Goal: Task Accomplishment & Management: Complete application form

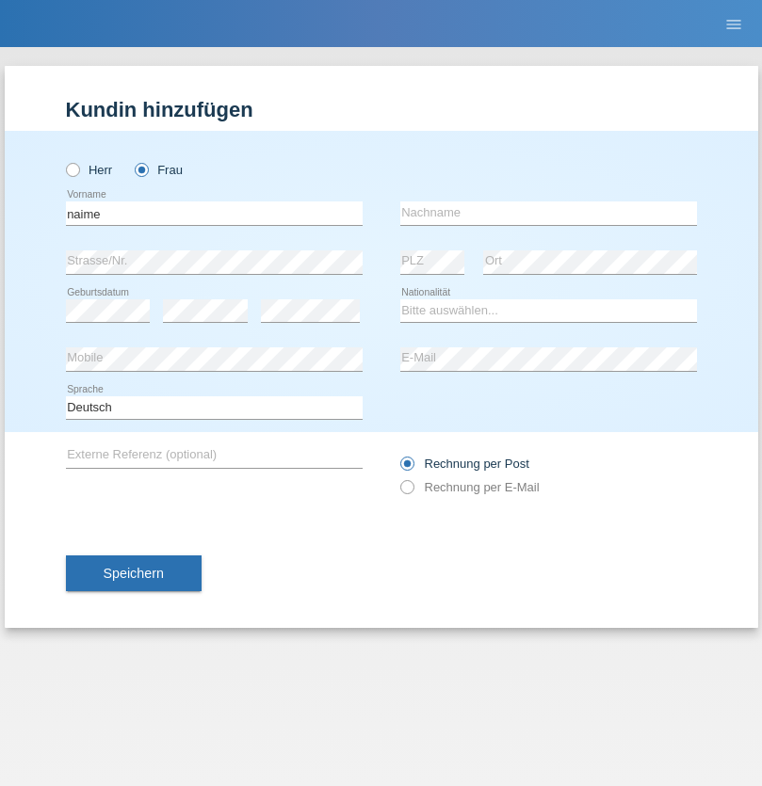
type input "naime"
click at [548, 213] on input "text" at bounding box center [548, 214] width 297 height 24
type input "llugiqi"
select select "CH"
radio input "true"
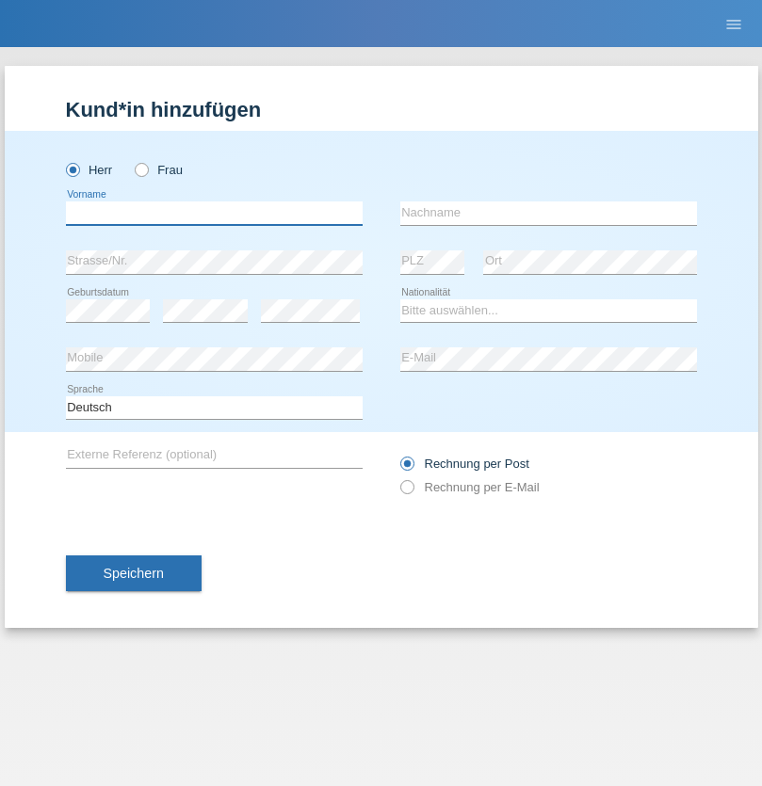
click at [214, 213] on input "text" at bounding box center [214, 214] width 297 height 24
type input "Mustafa"
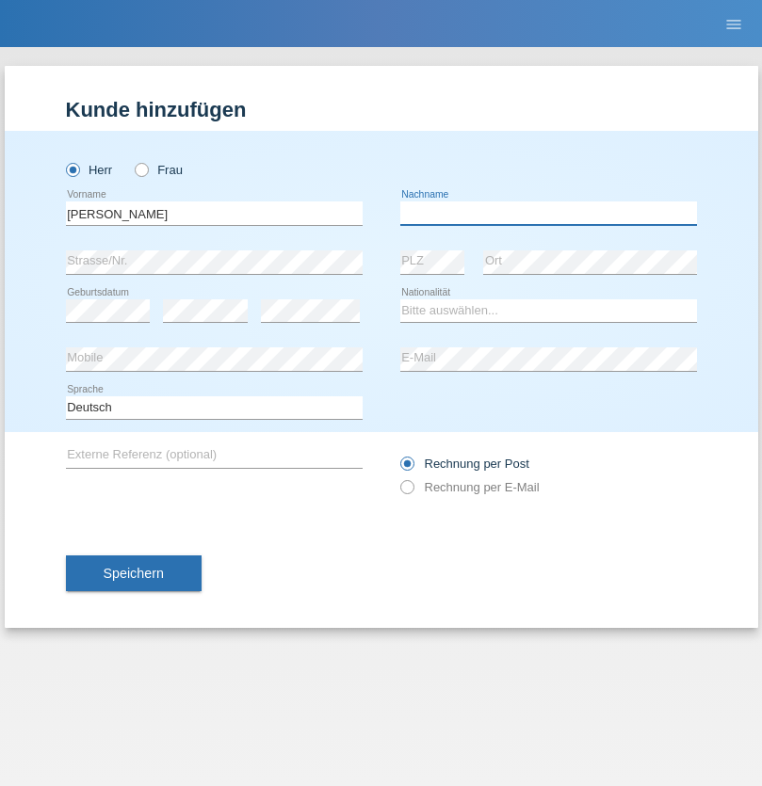
click at [548, 213] on input "text" at bounding box center [548, 214] width 297 height 24
type input "Sokol"
select select "XK"
select select "C"
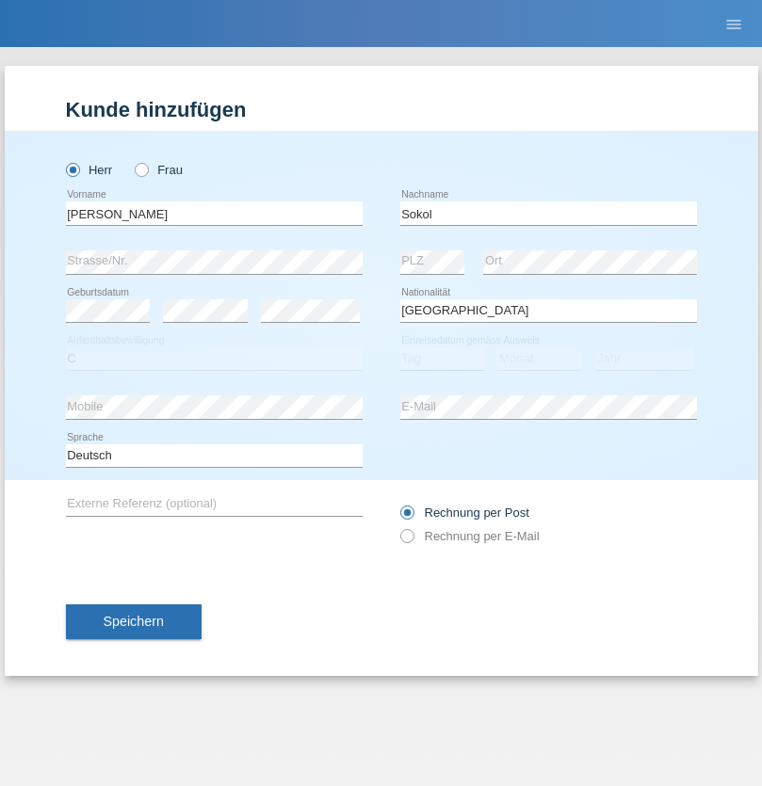
select select "02"
select select "08"
select select "1988"
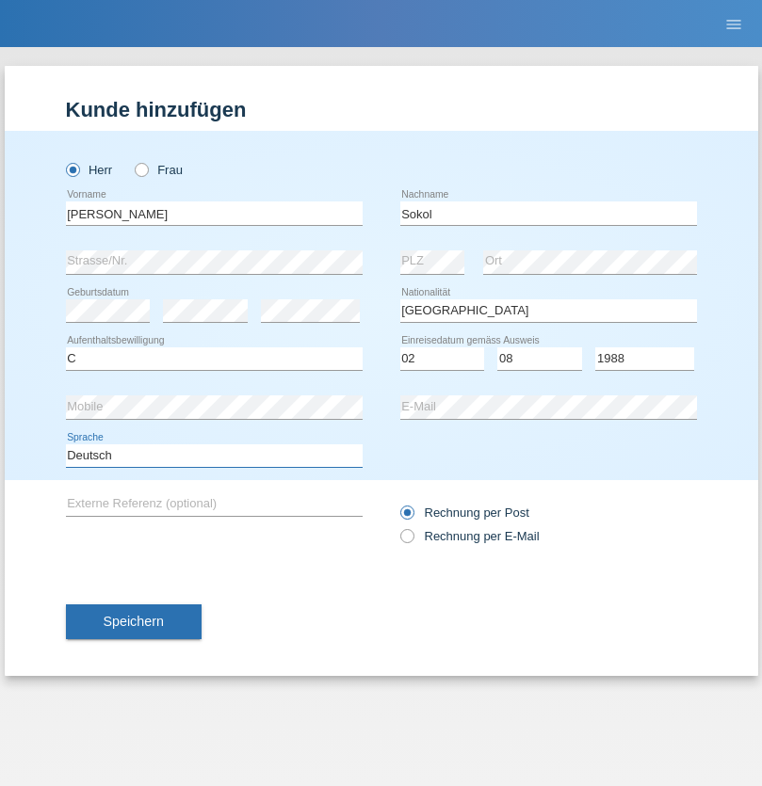
select select "en"
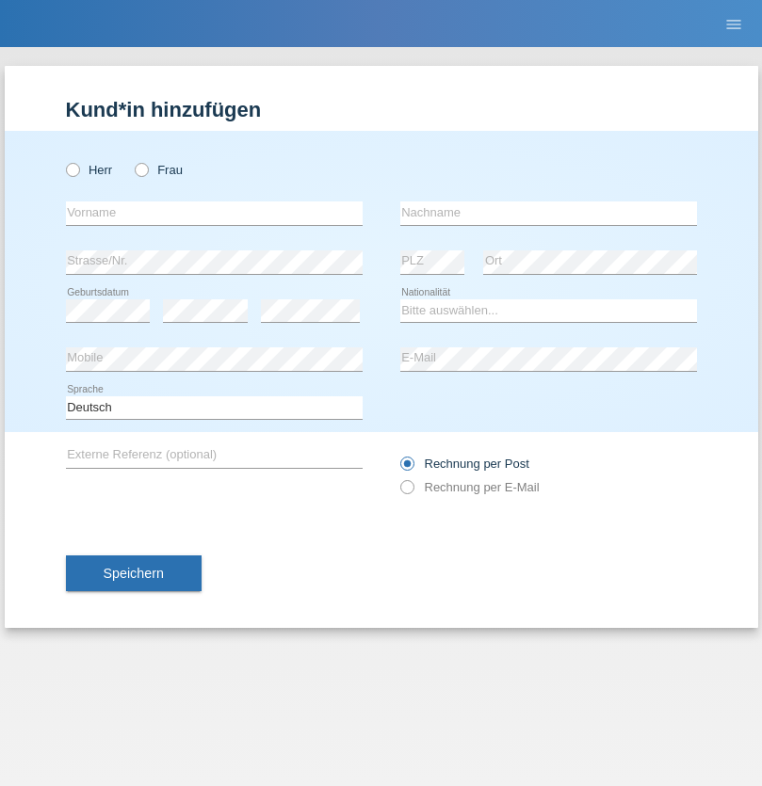
radio input "true"
click at [214, 213] on input "text" at bounding box center [214, 214] width 297 height 24
type input "Mustafa"
click at [548, 213] on input "text" at bounding box center [548, 214] width 297 height 24
type input "Sokol"
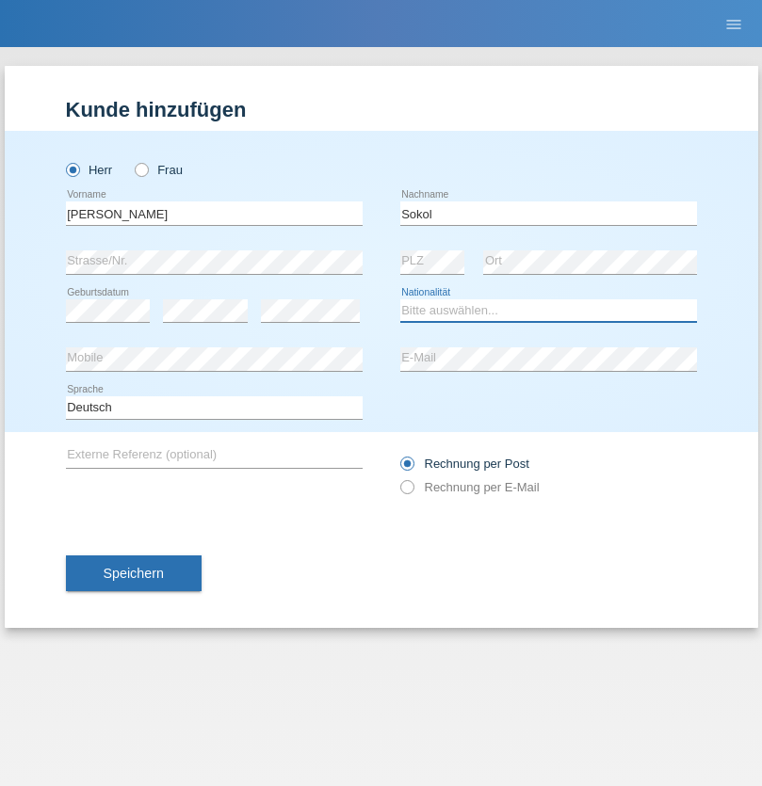
select select "XK"
select select "C"
select select "02"
select select "08"
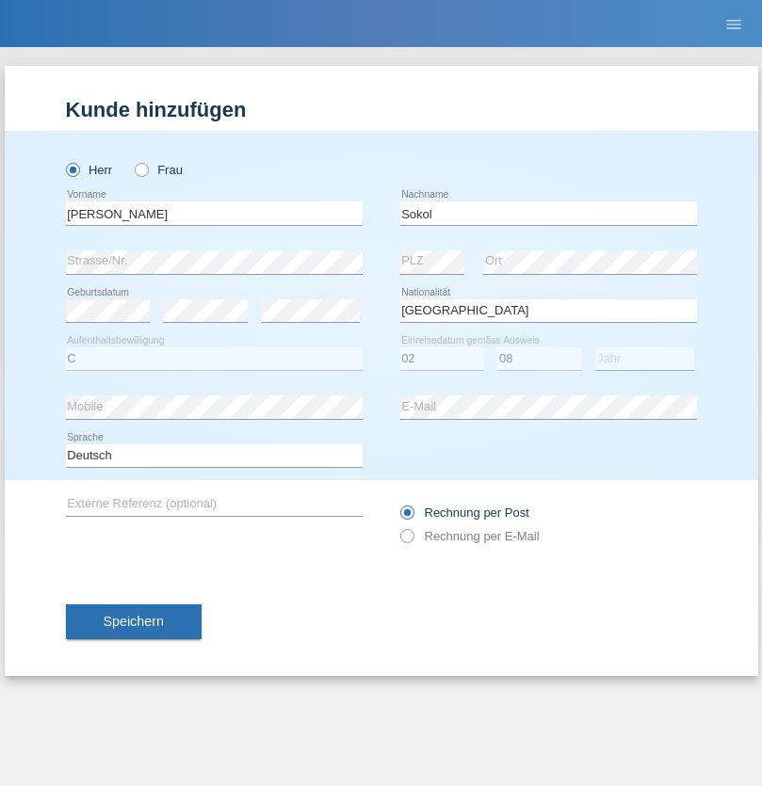
select select "1988"
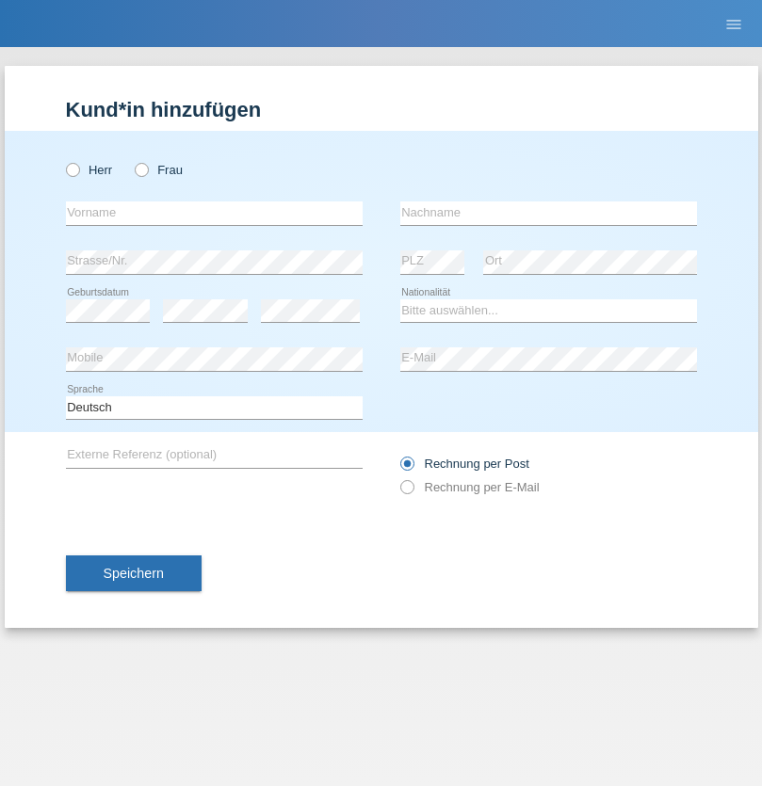
radio input "true"
click at [214, 213] on input "text" at bounding box center [214, 214] width 297 height 24
type input "Shanas"
click at [548, 213] on input "text" at bounding box center [548, 214] width 297 height 24
type input "Baranati"
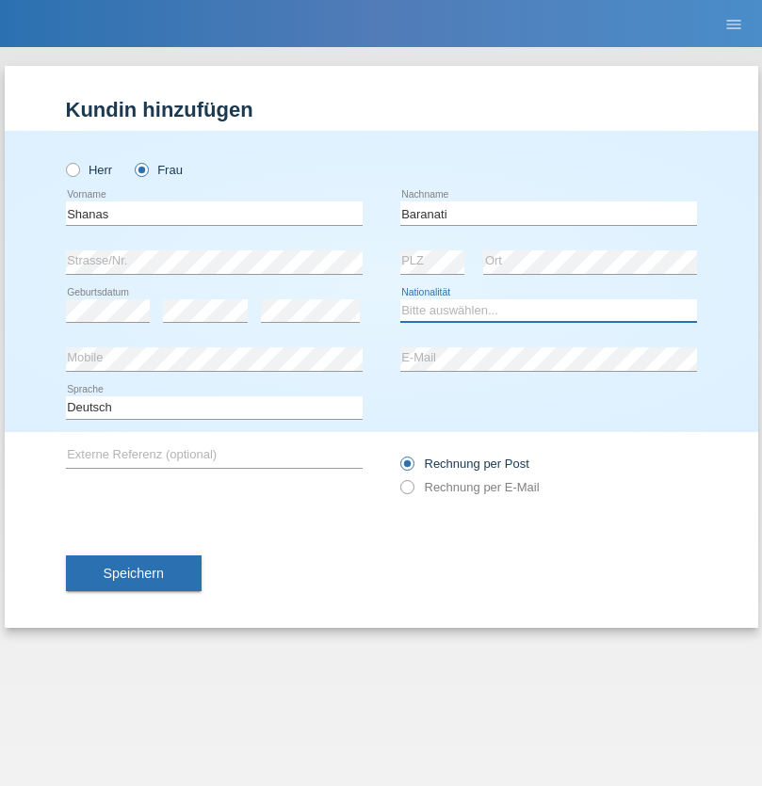
select select "CH"
radio input "true"
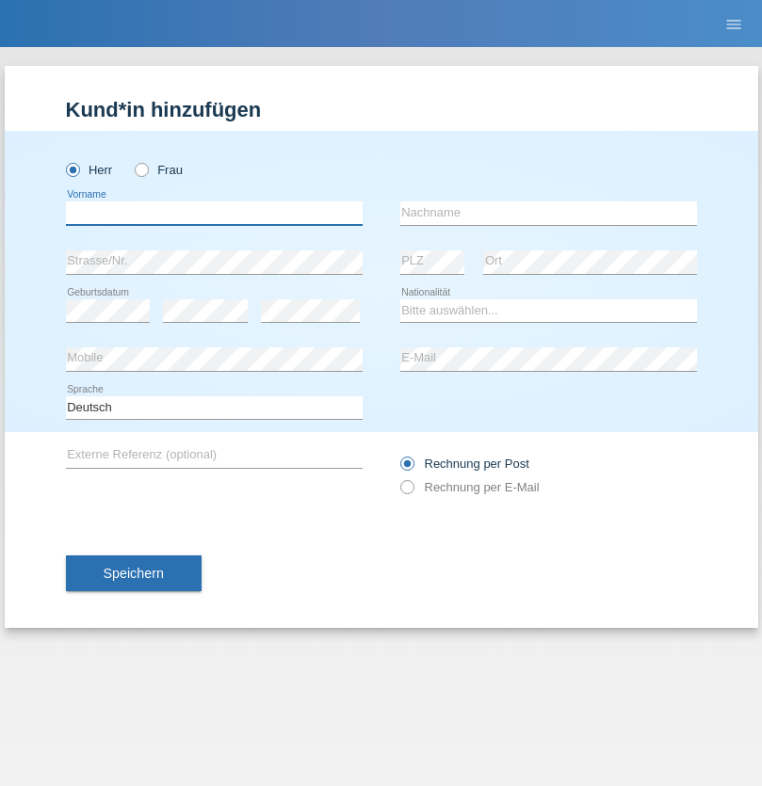
click at [214, 213] on input "text" at bounding box center [214, 214] width 297 height 24
type input "[PERSON_NAME]"
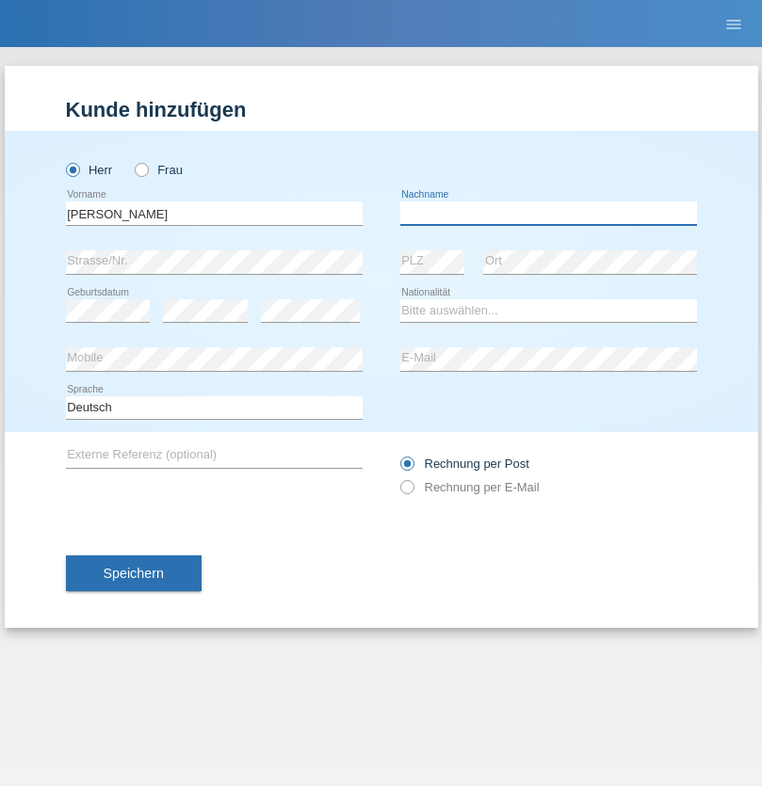
click at [548, 213] on input "text" at bounding box center [548, 214] width 297 height 24
type input "[PERSON_NAME]"
select select "PL"
select select "C"
select select "11"
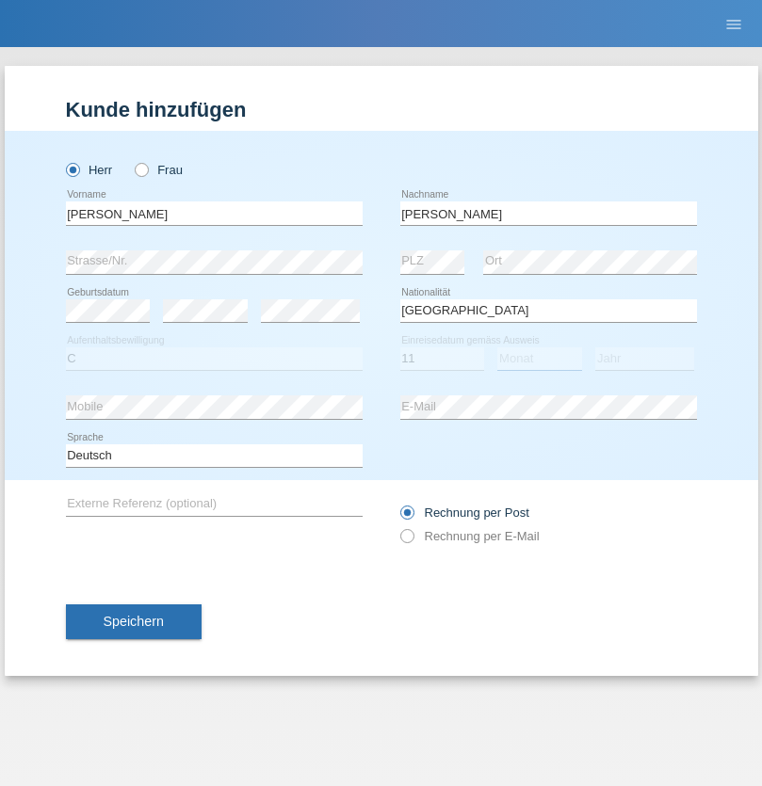
select select "01"
select select "2007"
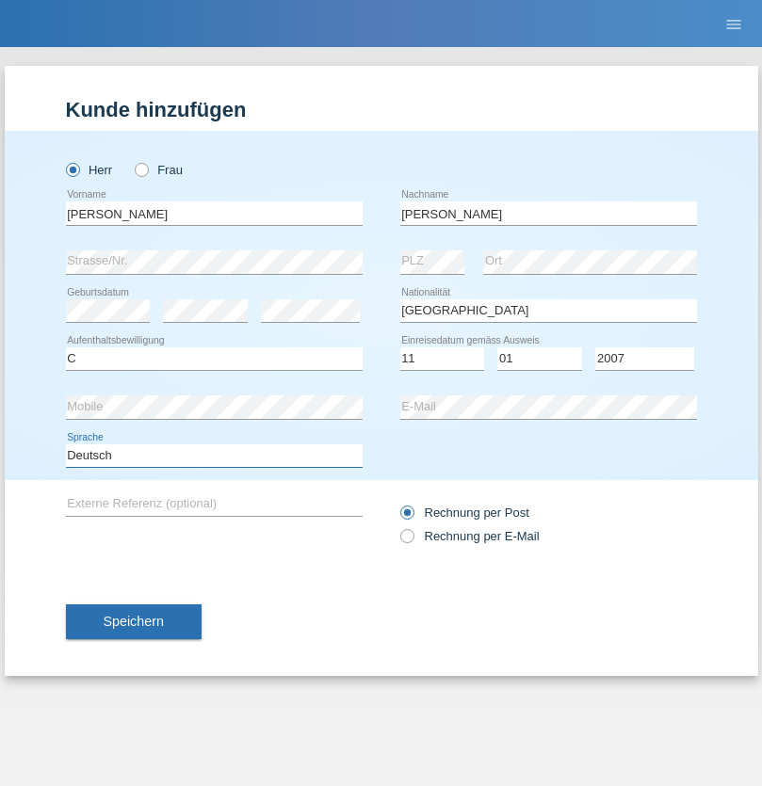
select select "en"
